Goal: Task Accomplishment & Management: Use online tool/utility

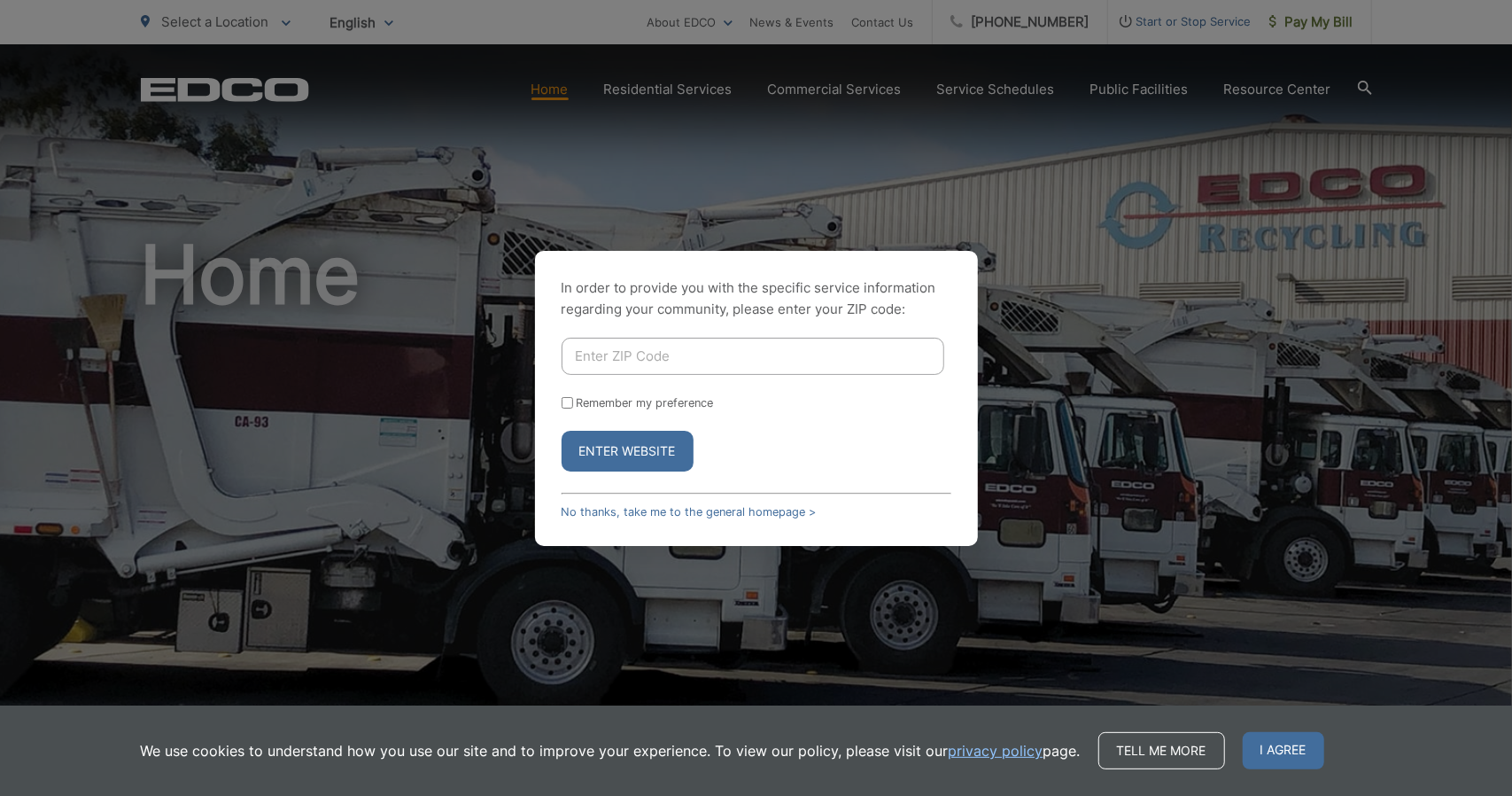
click at [606, 358] on input "Enter ZIP Code" at bounding box center [753, 356] width 383 height 38
type input "92020"
click at [600, 456] on button "Enter Website" at bounding box center [628, 452] width 132 height 41
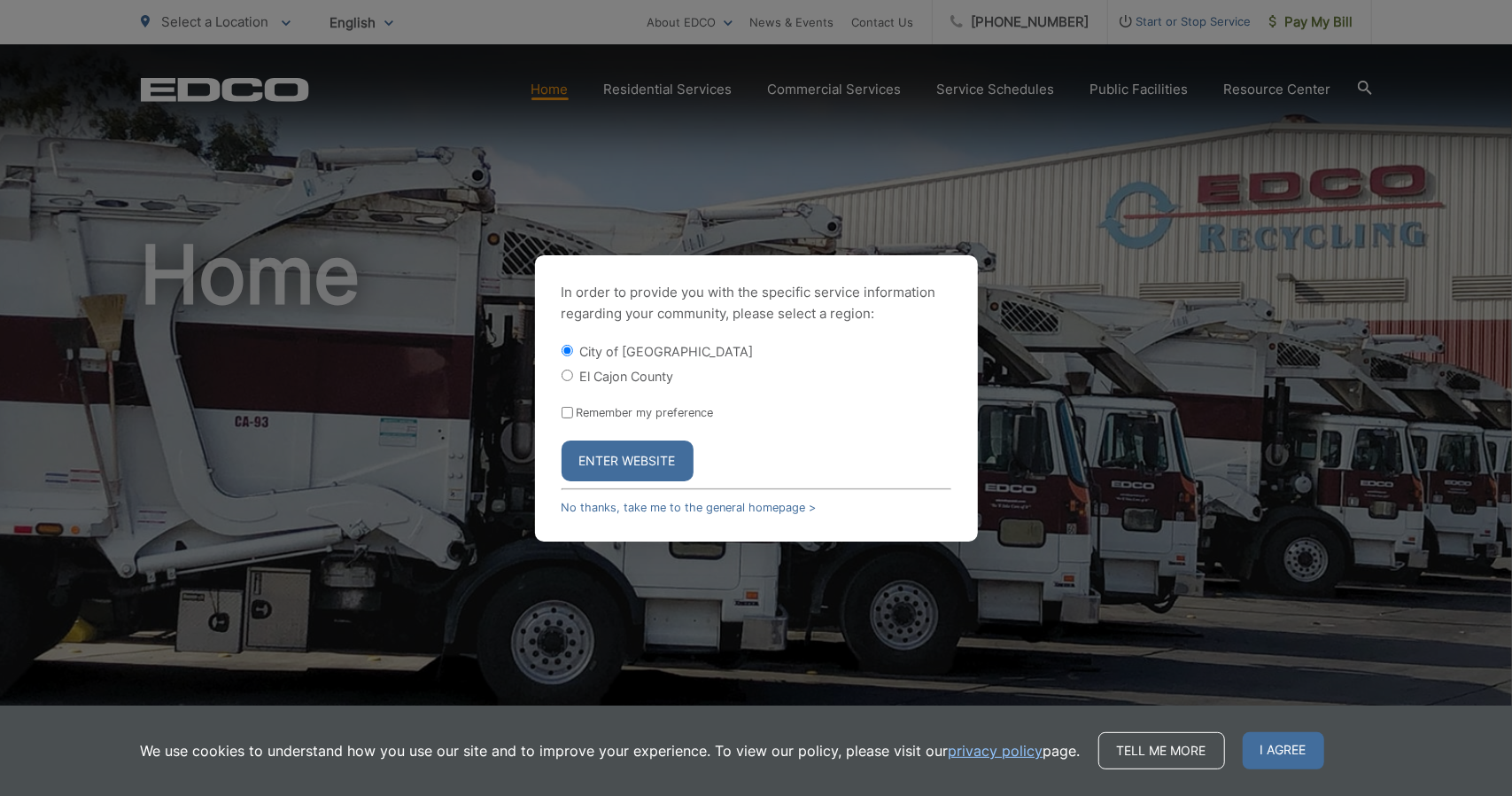
click at [608, 464] on button "Enter Website" at bounding box center [628, 461] width 132 height 41
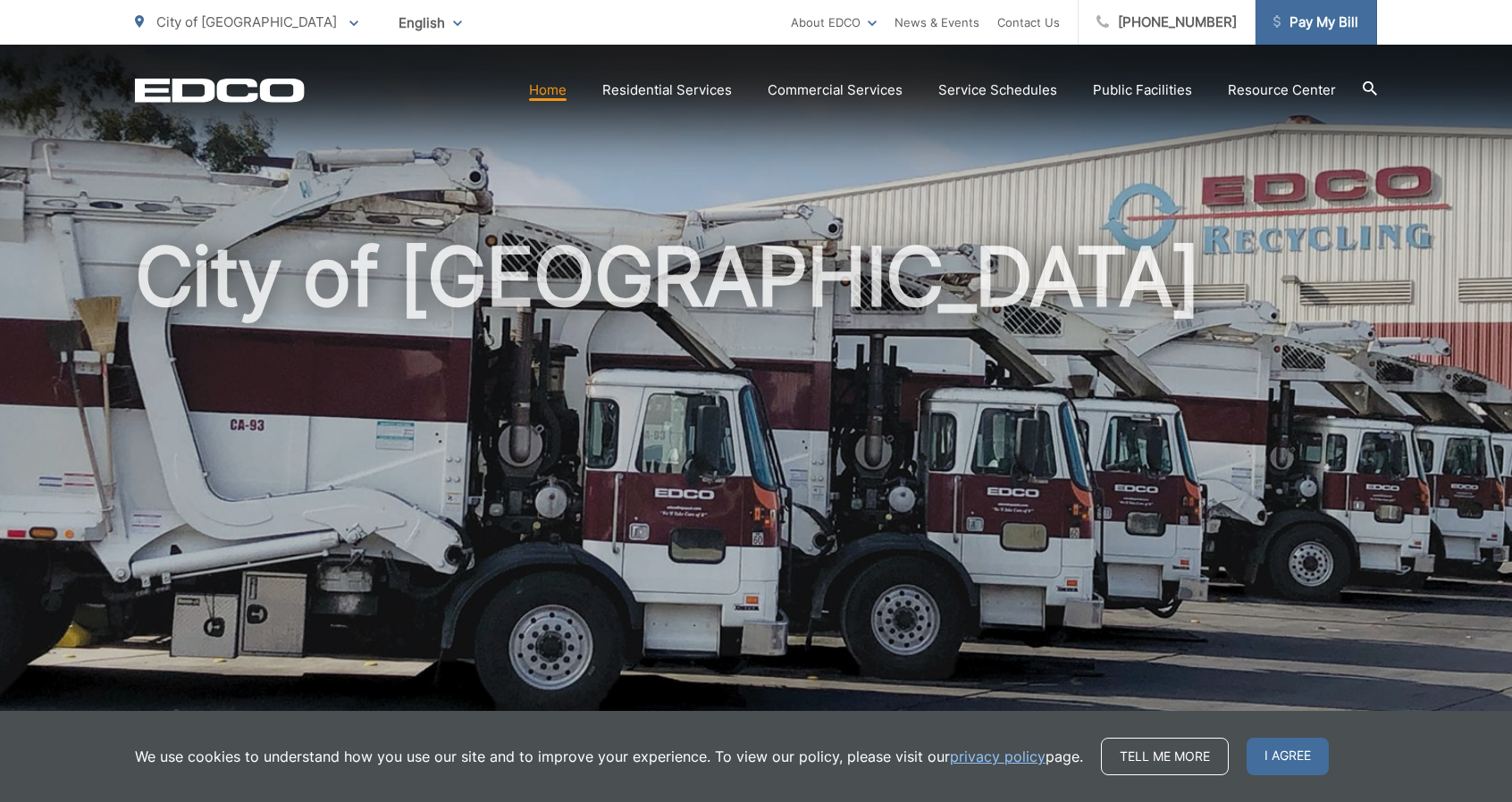
click at [1308, 27] on span "Pay My Bill" at bounding box center [1315, 22] width 85 height 21
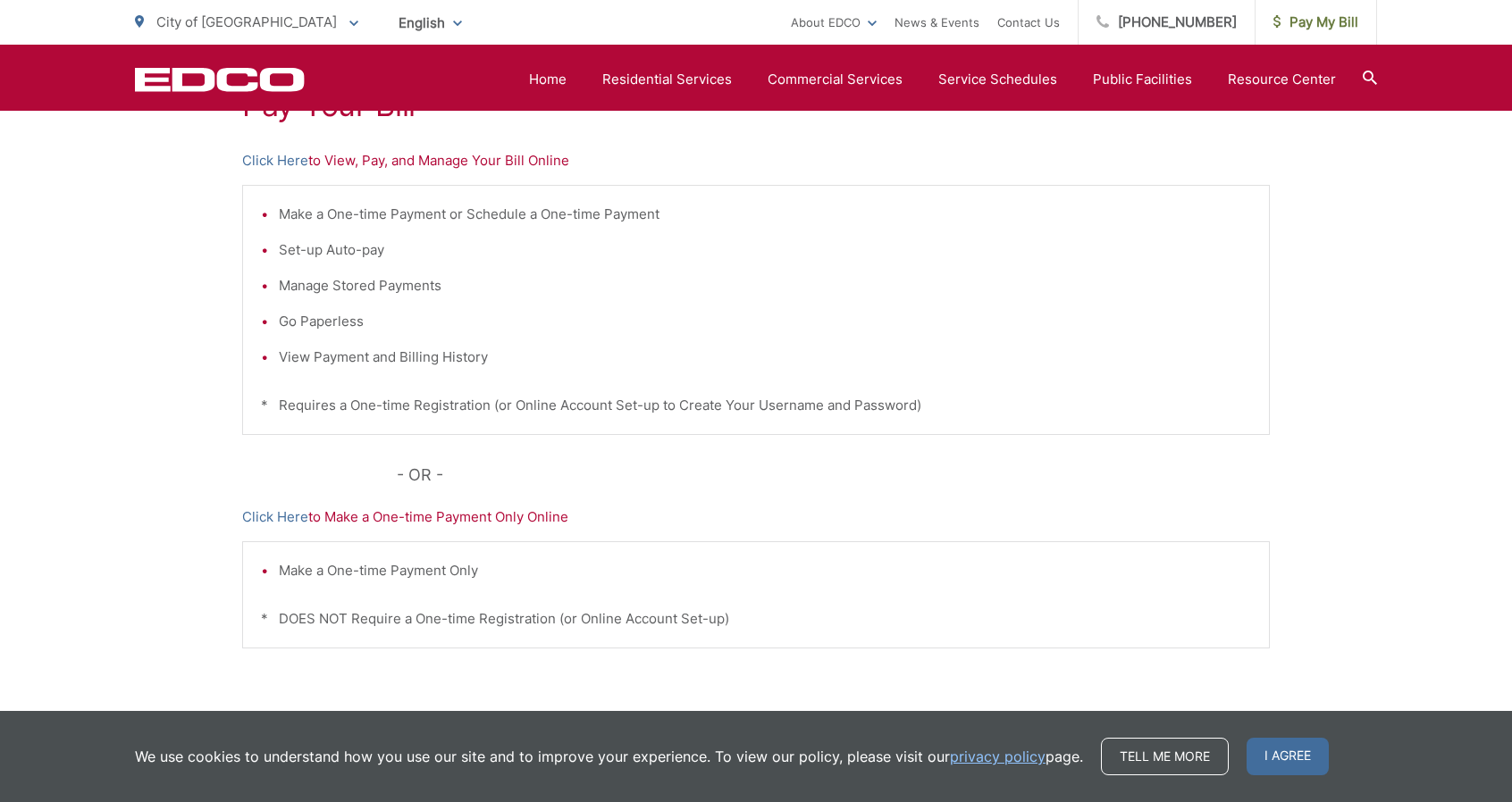
scroll to position [268, 0]
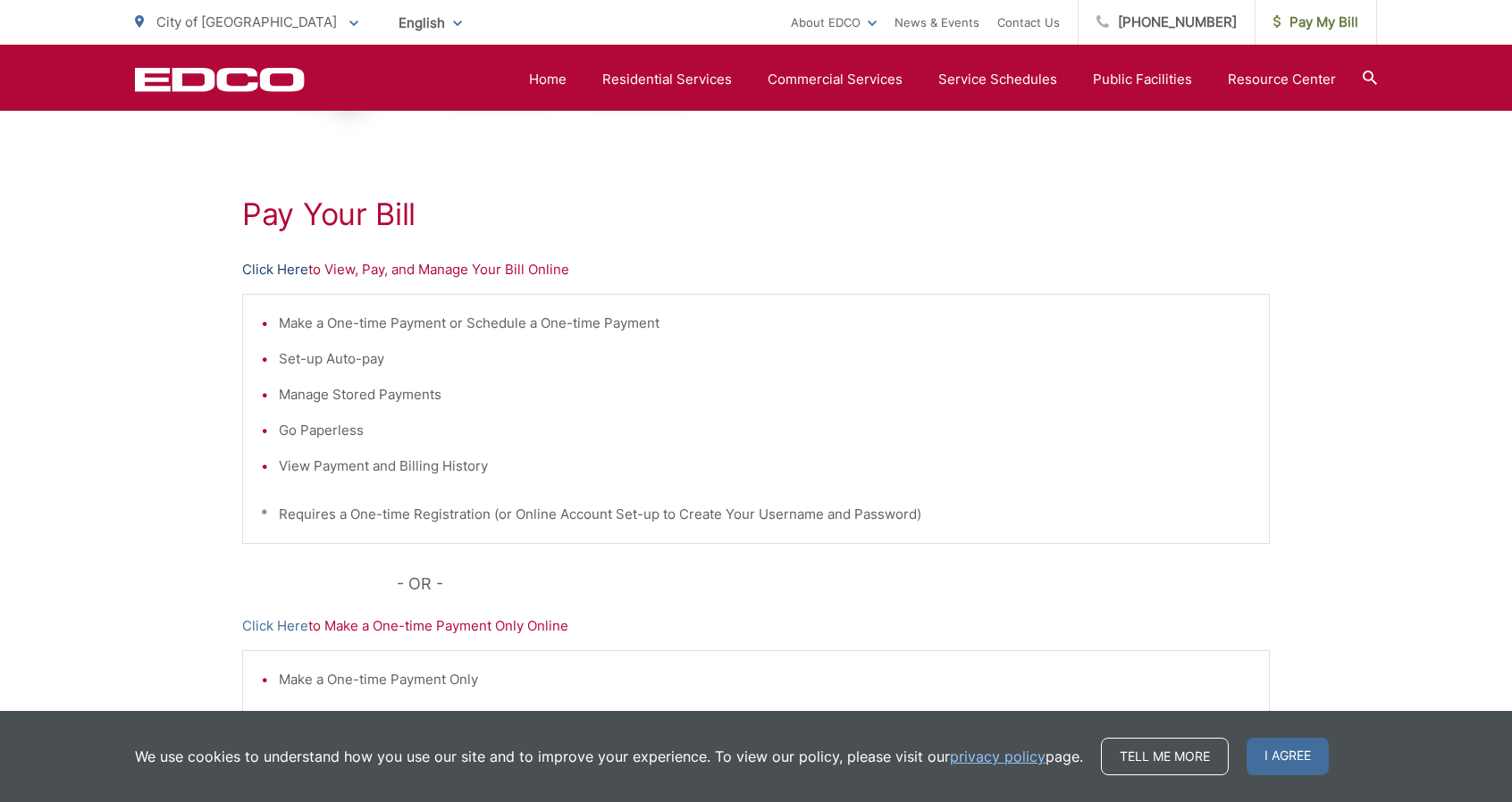
click at [264, 269] on link "Click Here" at bounding box center [275, 269] width 66 height 21
